Goal: Book appointment/travel/reservation

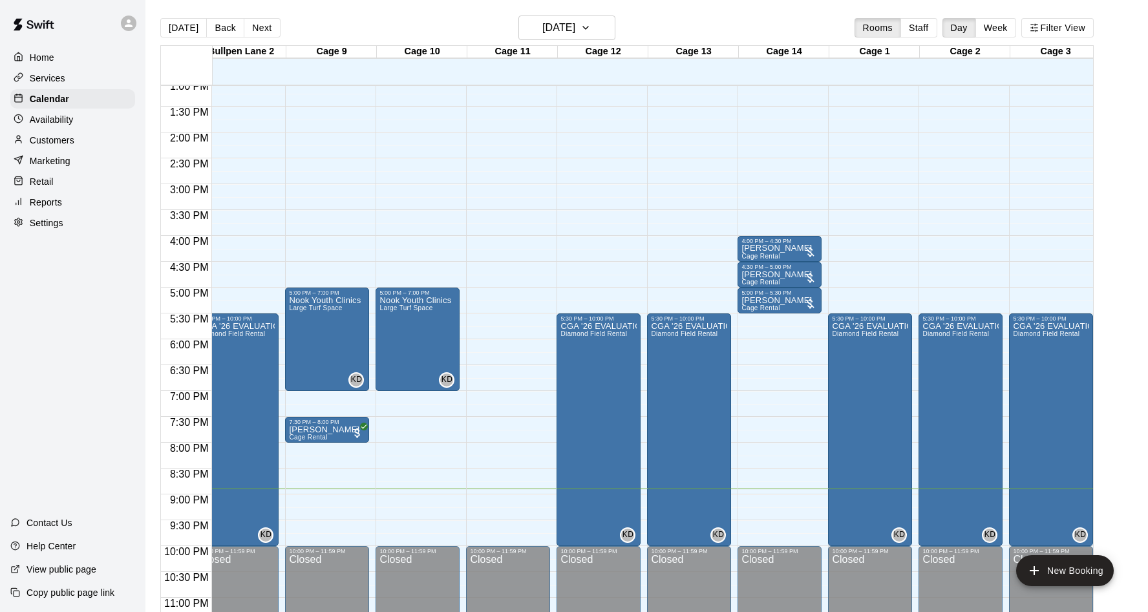
scroll to position [677, 326]
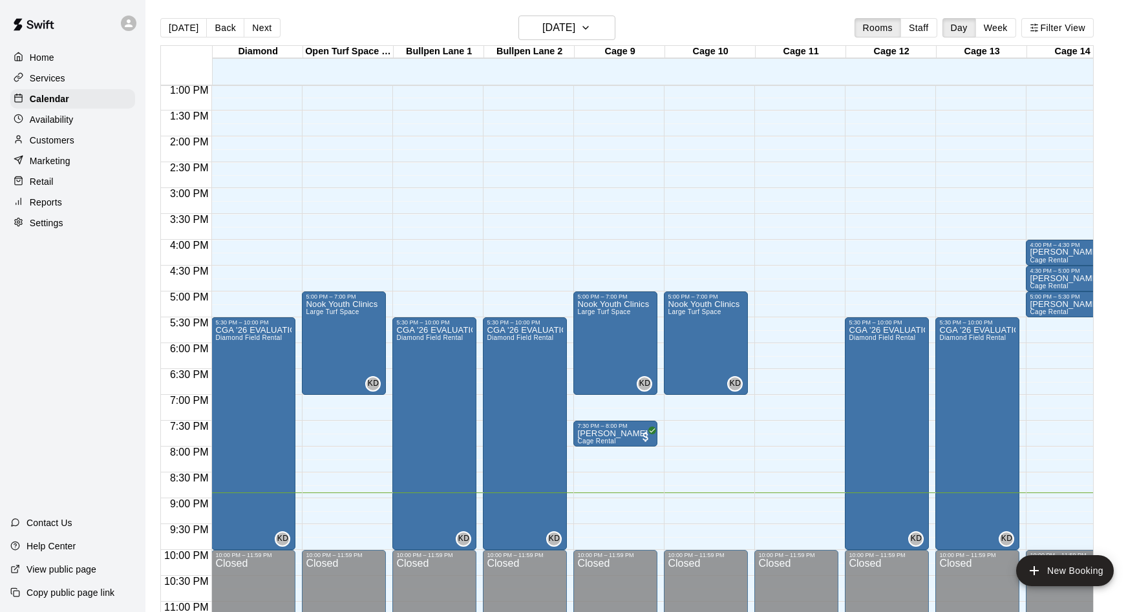
click at [80, 58] on div "Home" at bounding box center [72, 57] width 125 height 19
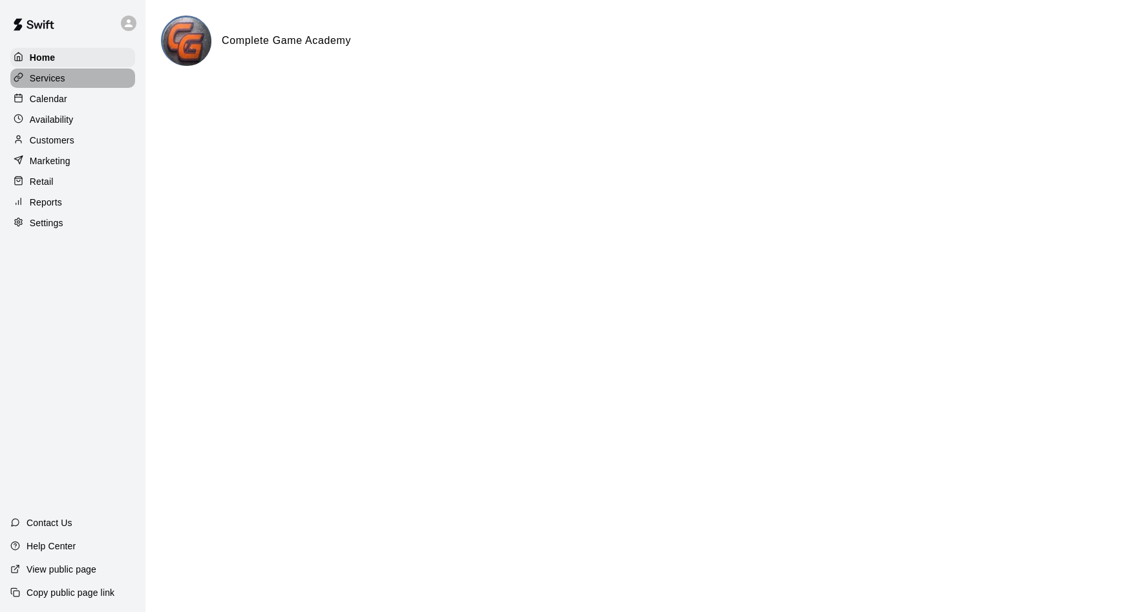
click at [50, 78] on p "Services" at bounding box center [48, 78] width 36 height 13
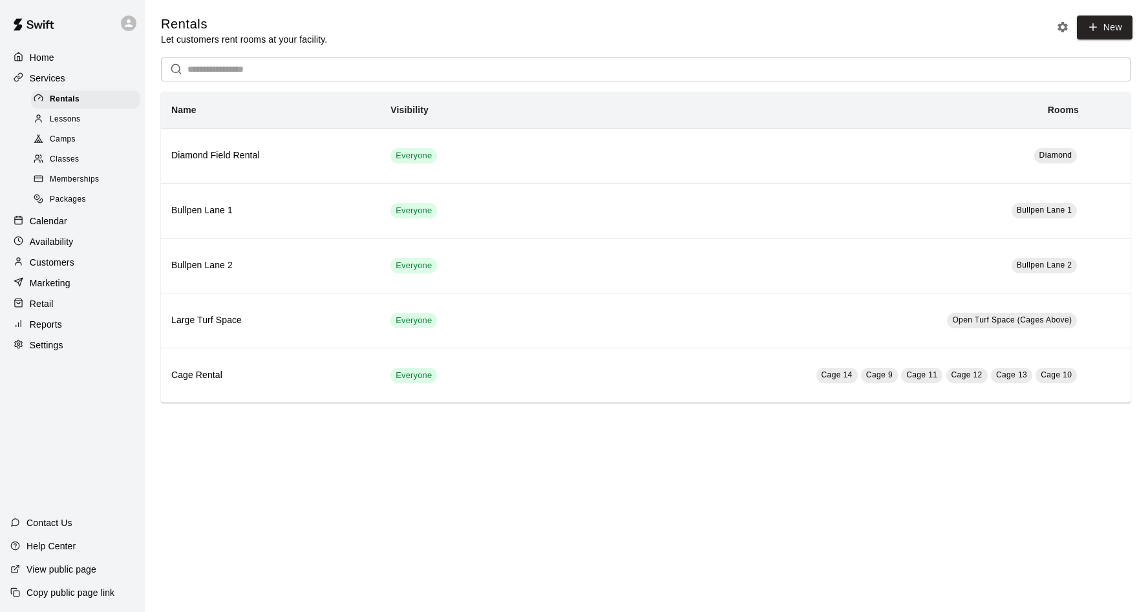
click at [56, 215] on p "Calendar" at bounding box center [48, 221] width 37 height 13
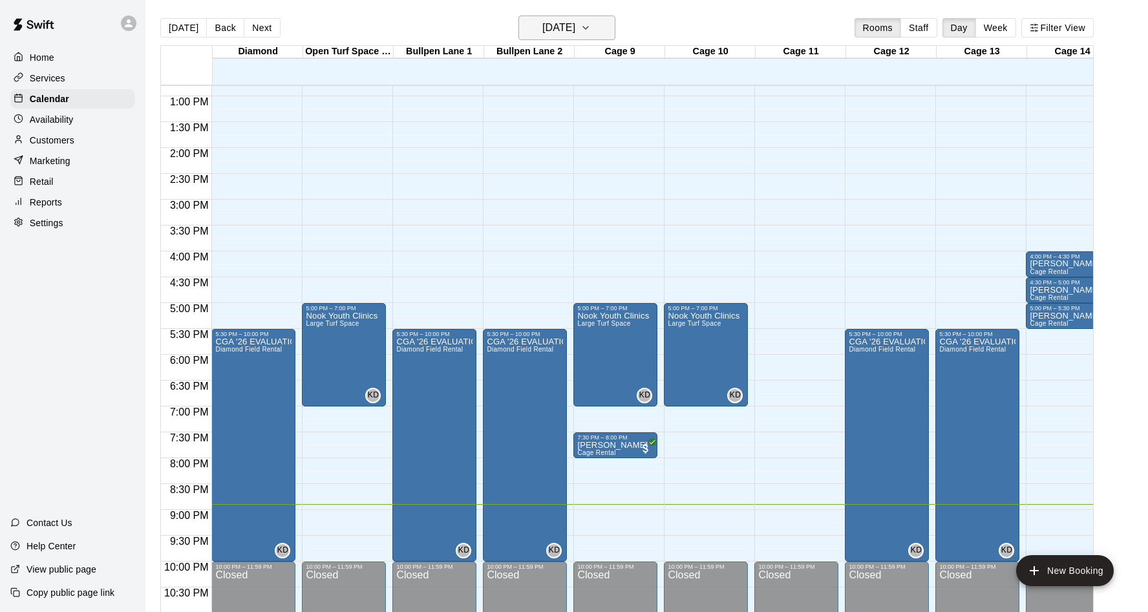
click at [575, 21] on h6 "[DATE]" at bounding box center [558, 28] width 33 height 18
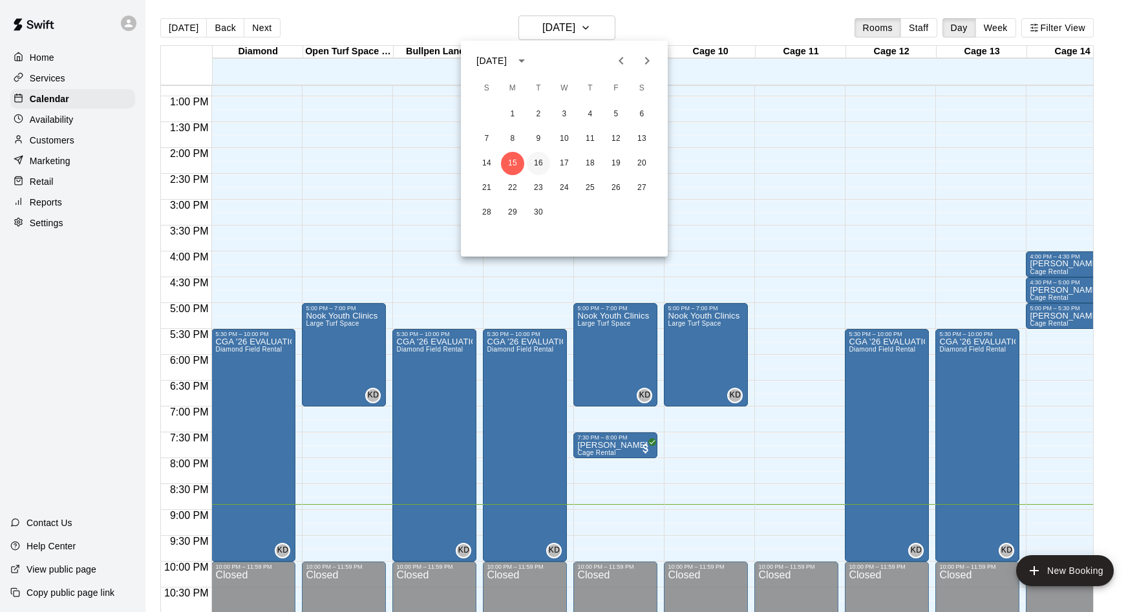
click at [544, 154] on button "16" at bounding box center [538, 163] width 23 height 23
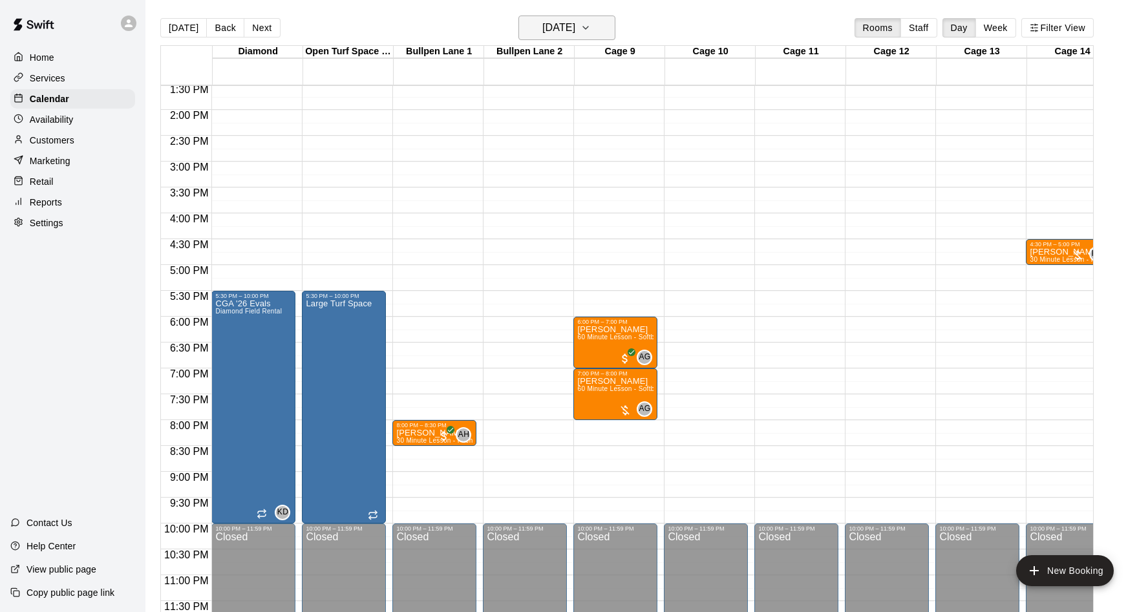
click at [575, 35] on h6 "[DATE]" at bounding box center [558, 28] width 33 height 18
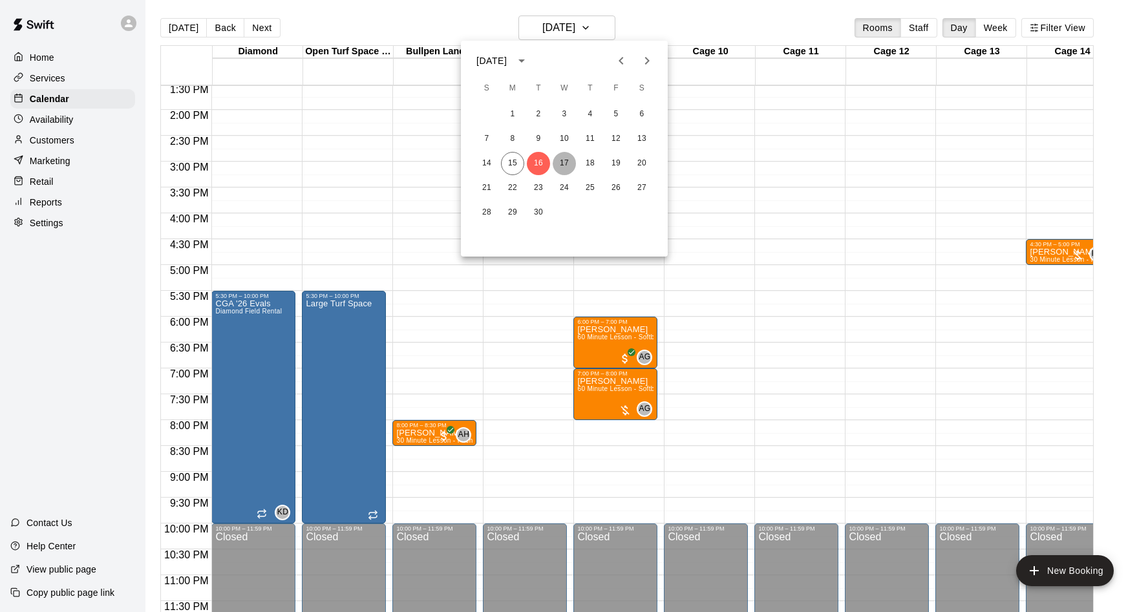
click at [568, 166] on button "17" at bounding box center [564, 163] width 23 height 23
